Goal: Navigation & Orientation: Find specific page/section

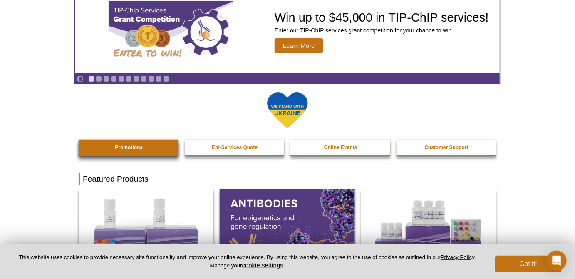
scroll to position [63, 0]
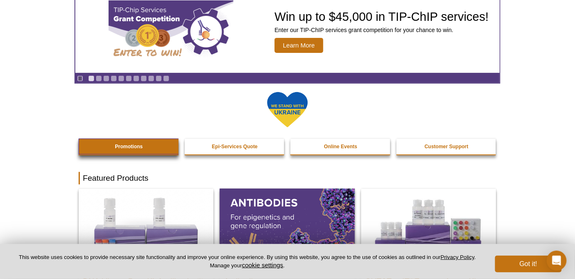
click at [162, 150] on link "Promotions" at bounding box center [129, 147] width 101 height 16
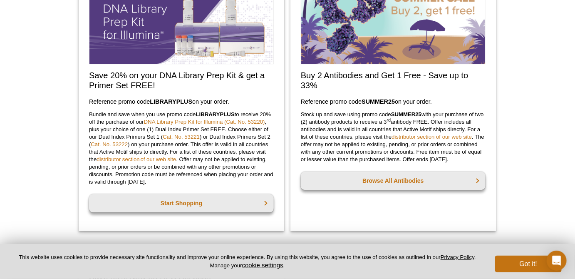
scroll to position [742, 0]
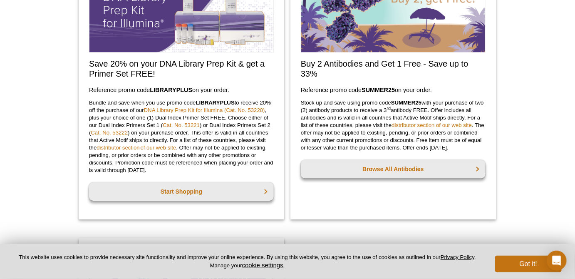
click at [520, 96] on div "Active Motif Logo Enabling Epigenetics Research 0 Search Skip to content Active…" at bounding box center [287, 13] width 575 height 1510
click at [503, 87] on div "Active Motif Logo Enabling Epigenetics Research 0 Search Skip to content Active…" at bounding box center [287, 13] width 575 height 1510
click at [425, 124] on link "distributor section of our web site" at bounding box center [432, 125] width 80 height 6
